Goal: Task Accomplishment & Management: Manage account settings

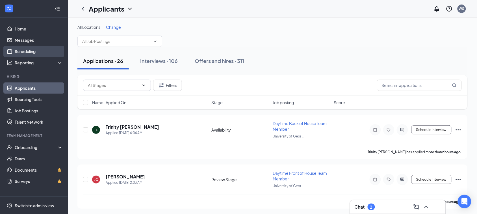
click at [32, 54] on link "Scheduling" at bounding box center [39, 51] width 48 height 11
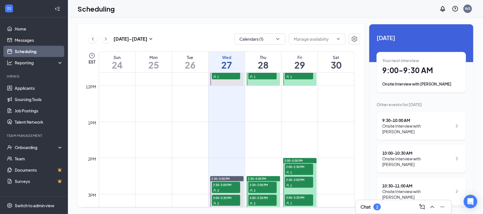
scroll to position [417, 0]
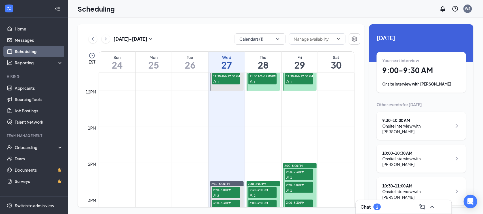
click at [263, 88] on div at bounding box center [263, 36] width 33 height 108
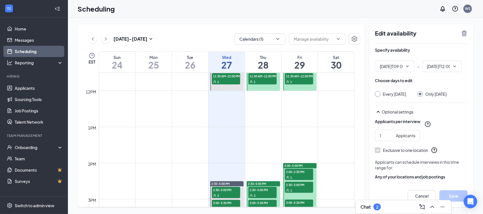
type input "09:00 AM"
click at [456, 69] on span "12:00 PM" at bounding box center [442, 66] width 40 height 11
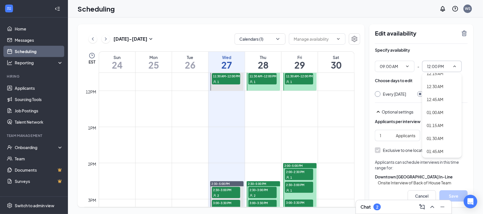
scroll to position [12, 0]
click at [440, 105] on div "01:00 AM" at bounding box center [434, 107] width 17 height 6
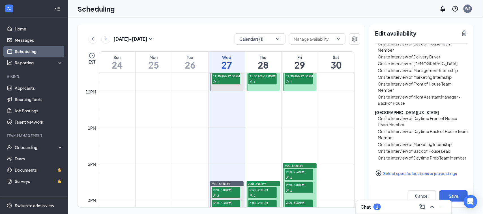
scroll to position [151, 0]
click at [453, 196] on button "Save" at bounding box center [453, 196] width 28 height 11
click at [443, 206] on icon "Minimize" at bounding box center [442, 207] width 7 height 7
click at [450, 196] on button "Save" at bounding box center [453, 196] width 28 height 11
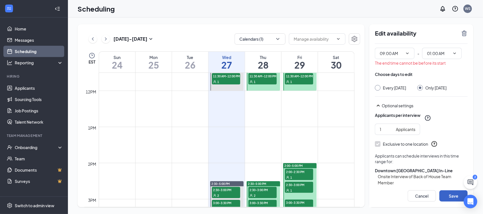
scroll to position [0, 0]
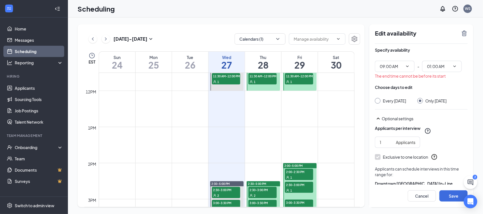
click at [462, 71] on div "09:00 AM - 01:00 AM" at bounding box center [421, 66] width 93 height 11
click at [454, 66] on icon "ChevronDown" at bounding box center [454, 66] width 5 height 5
click at [443, 117] on div "01:00 PM" at bounding box center [434, 115] width 17 height 6
type input "01:00 PM"
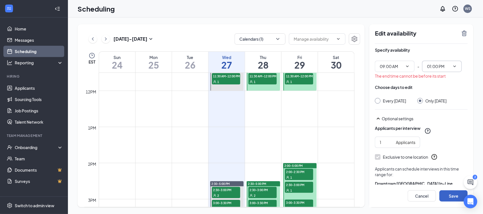
click at [447, 197] on button "Save" at bounding box center [453, 196] width 28 height 11
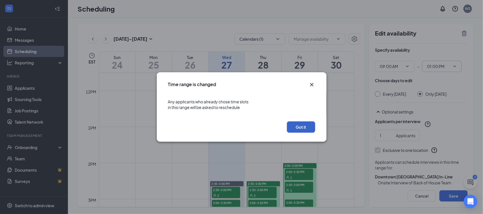
click at [303, 124] on button "Got it" at bounding box center [301, 127] width 28 height 11
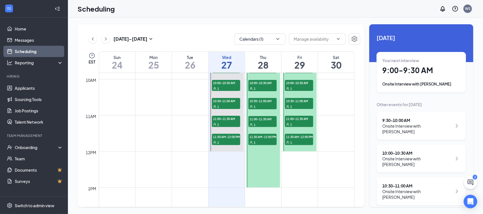
scroll to position [361, 0]
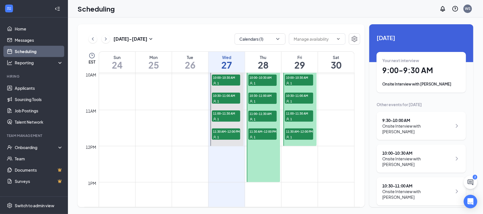
click at [310, 144] on div at bounding box center [299, 92] width 33 height 108
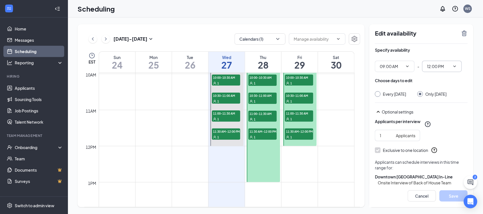
click at [456, 67] on icon "ChevronDown" at bounding box center [454, 66] width 5 height 5
click at [436, 139] on div "01:00 PM" at bounding box center [434, 140] width 17 height 6
type input "01:00 PM"
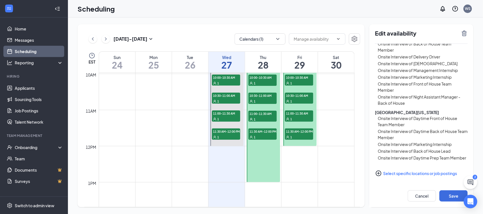
scroll to position [145, 0]
click at [452, 197] on button "Save" at bounding box center [453, 196] width 28 height 11
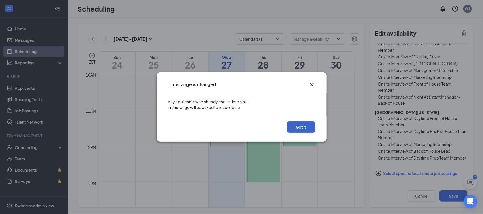
click at [302, 125] on button "Got it" at bounding box center [301, 127] width 28 height 11
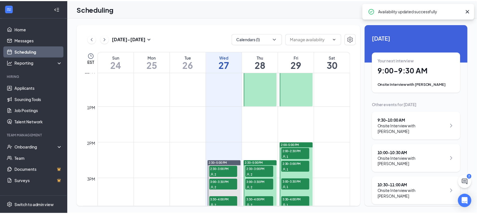
scroll to position [475, 0]
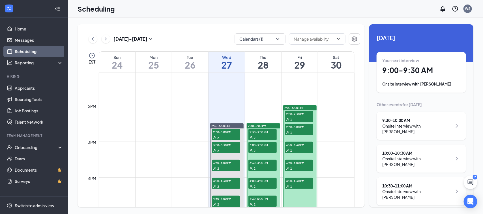
click at [304, 132] on div "1" at bounding box center [299, 133] width 28 height 6
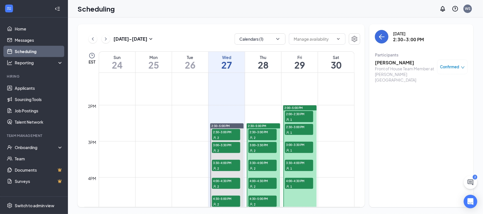
click at [303, 148] on div "1" at bounding box center [299, 151] width 28 height 6
click at [304, 127] on span "2:30-3:00 PM" at bounding box center [299, 127] width 28 height 6
click at [471, 184] on icon "ChatActive" at bounding box center [470, 182] width 7 height 7
click at [377, 204] on div "2" at bounding box center [376, 207] width 7 height 7
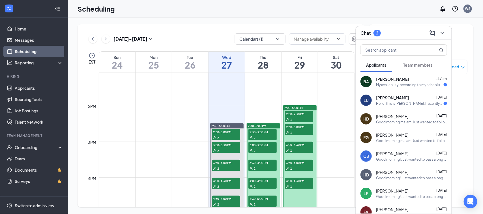
click at [412, 102] on div "Hello, this is [PERSON_NAME]. I recently filled out an application a few days a…" at bounding box center [410, 103] width 68 height 5
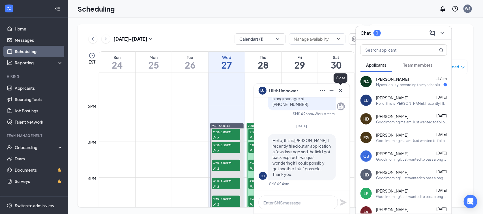
click at [341, 93] on icon "Cross" at bounding box center [340, 90] width 7 height 7
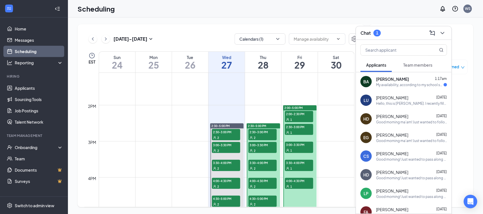
click at [402, 83] on div "My availability, according to my school schedule, is as follows [DATE]: 9am-12p…" at bounding box center [410, 85] width 68 height 5
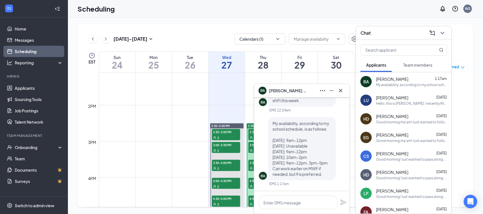
click at [339, 92] on icon "Cross" at bounding box center [340, 90] width 3 height 3
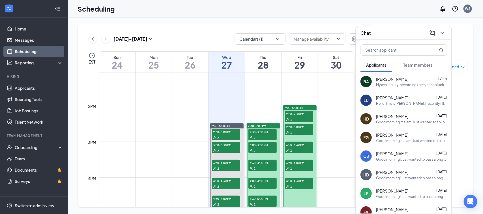
click at [444, 34] on icon "ChevronDown" at bounding box center [442, 33] width 7 height 7
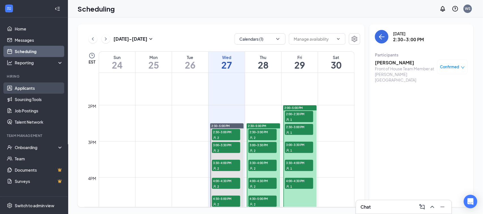
click at [30, 92] on link "Applicants" at bounding box center [39, 88] width 48 height 11
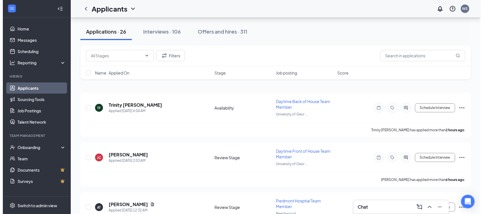
scroll to position [36, 0]
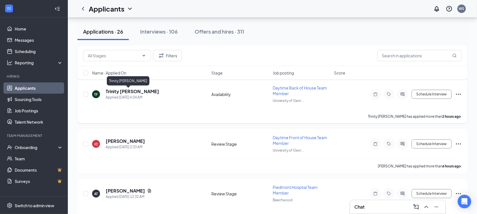
click at [117, 94] on h5 "Trinity [PERSON_NAME]" at bounding box center [132, 92] width 53 height 6
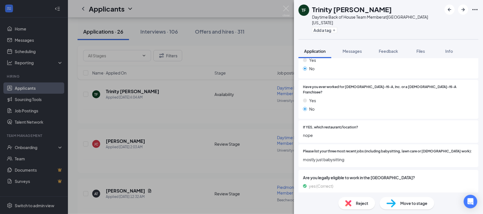
scroll to position [145, 0]
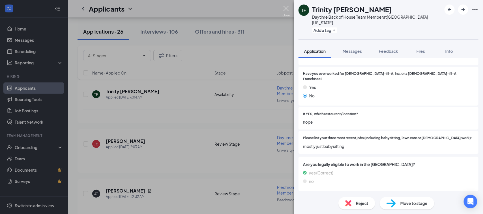
click at [287, 11] on img at bounding box center [286, 11] width 7 height 11
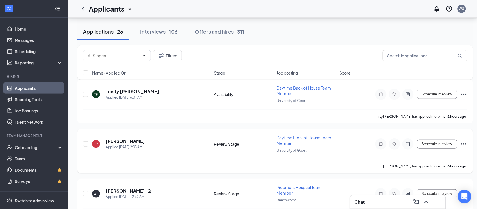
click at [117, 139] on h5 "[PERSON_NAME]" at bounding box center [125, 141] width 39 height 6
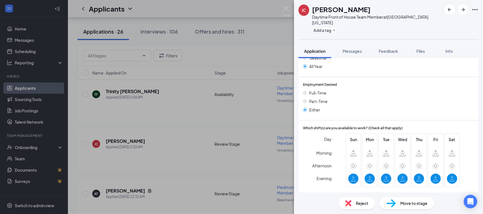
scroll to position [349, 0]
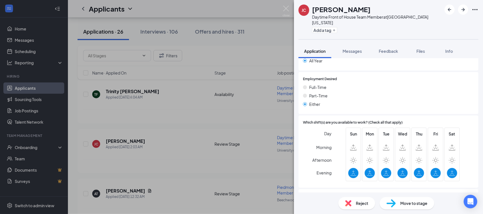
click at [354, 203] on div "Reject" at bounding box center [356, 203] width 37 height 12
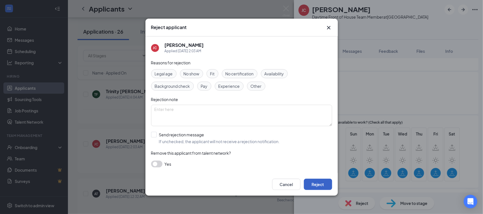
click at [320, 185] on button "Reject" at bounding box center [318, 184] width 28 height 11
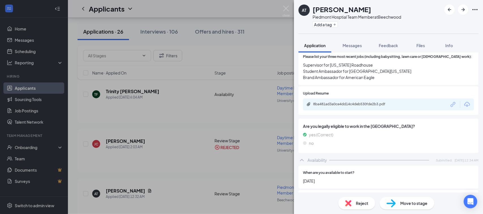
scroll to position [219, 0]
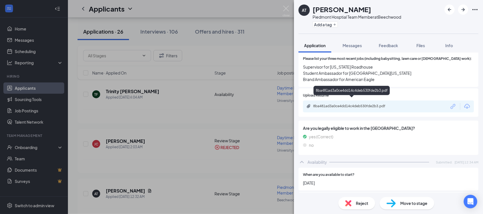
click at [334, 104] on div "8ba481ad3a0ce4dd14c4deb530fde2b3.pdf" at bounding box center [352, 106] width 79 height 5
click at [393, 202] on img at bounding box center [390, 204] width 9 height 8
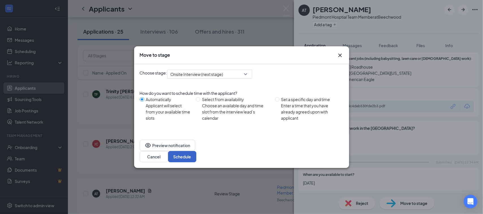
click at [196, 152] on button "Schedule" at bounding box center [182, 156] width 28 height 11
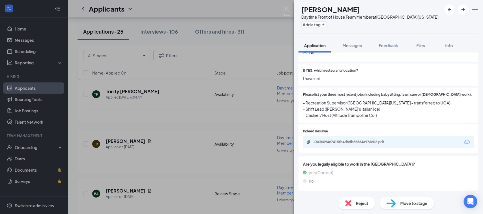
scroll to position [188, 0]
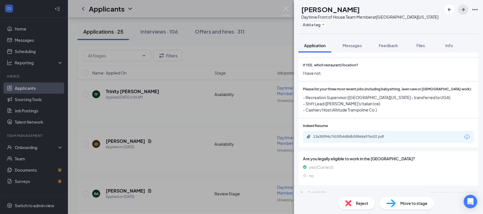
click at [462, 13] on button "button" at bounding box center [463, 10] width 10 height 10
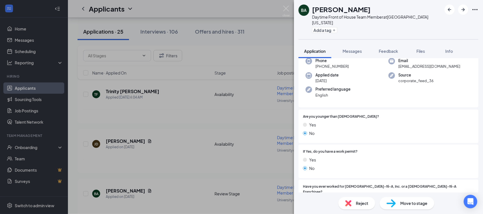
scroll to position [41, 0]
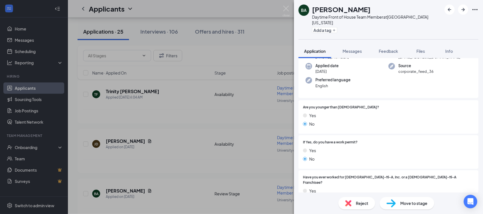
click at [403, 204] on span "Move to stage" at bounding box center [413, 204] width 27 height 6
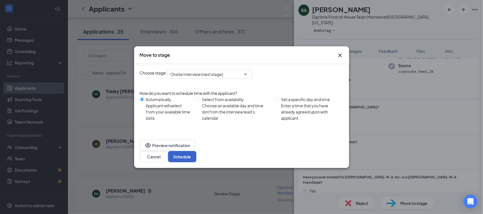
click at [196, 151] on button "Schedule" at bounding box center [182, 156] width 28 height 11
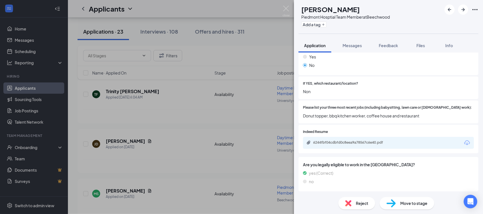
scroll to position [176, 0]
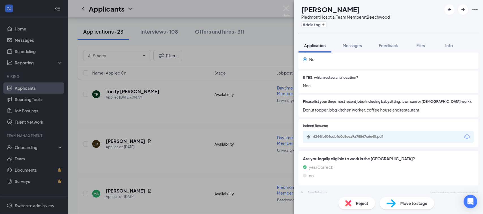
click at [355, 204] on div "Reject" at bounding box center [356, 203] width 37 height 12
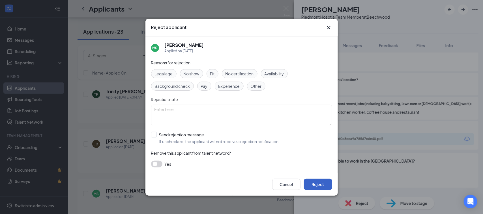
click at [322, 182] on button "Reject" at bounding box center [318, 184] width 28 height 11
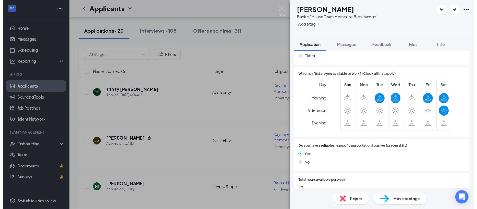
scroll to position [393, 0]
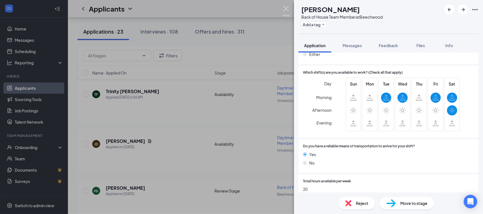
click at [286, 9] on img at bounding box center [286, 11] width 7 height 11
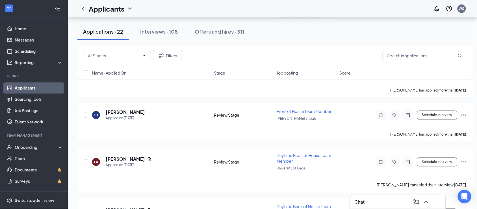
scroll to position [942, 0]
